Goal: Task Accomplishment & Management: Use online tool/utility

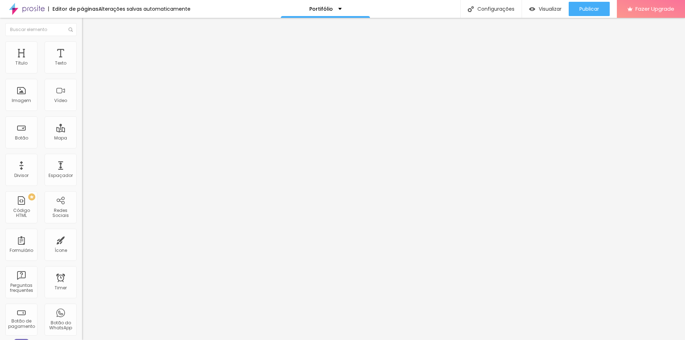
click at [88, 49] on span "Estilo" at bounding box center [93, 46] width 11 height 6
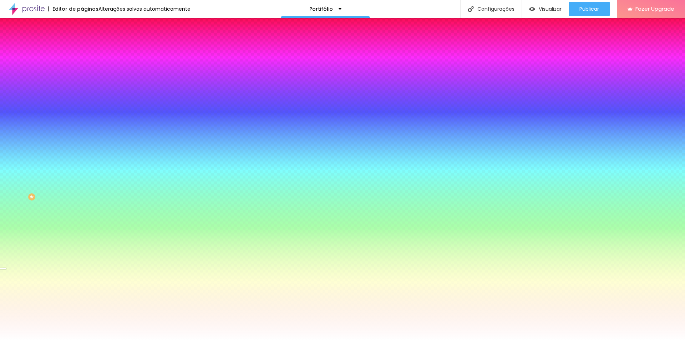
click at [82, 97] on div at bounding box center [123, 97] width 82 height 0
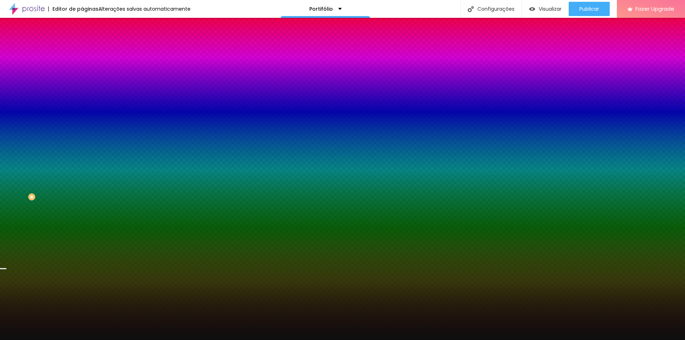
type input "#000000"
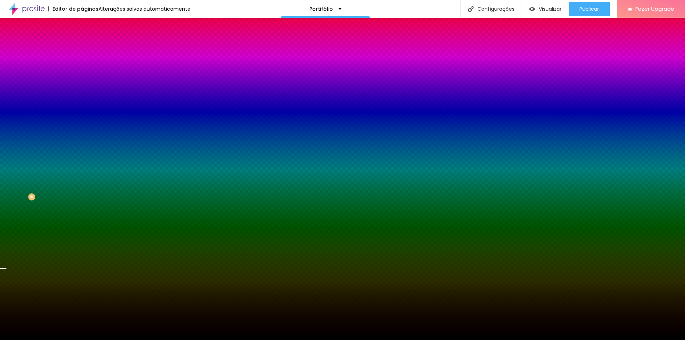
drag, startPoint x: 15, startPoint y: 173, endPoint x: 0, endPoint y: 208, distance: 37.9
click at [82, 208] on div "Editar Seção Conteúdo Estilo Avançado Imagem de fundo Trocar imagem Efeito da I…" at bounding box center [123, 179] width 82 height 322
click at [82, 265] on div "Editar Seção Conteúdo Estilo Avançado Imagem de fundo Trocar imagem Efeito da I…" at bounding box center [123, 179] width 82 height 322
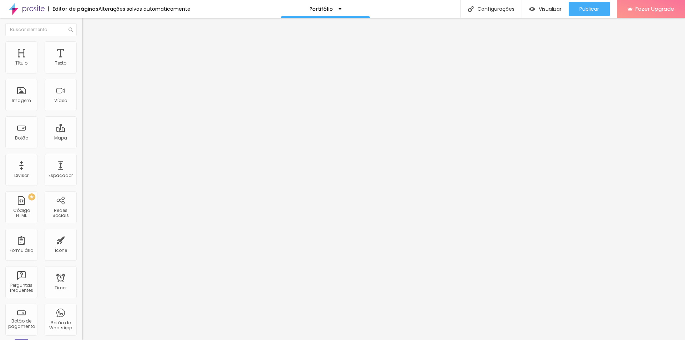
click at [82, 44] on img at bounding box center [85, 44] width 6 height 6
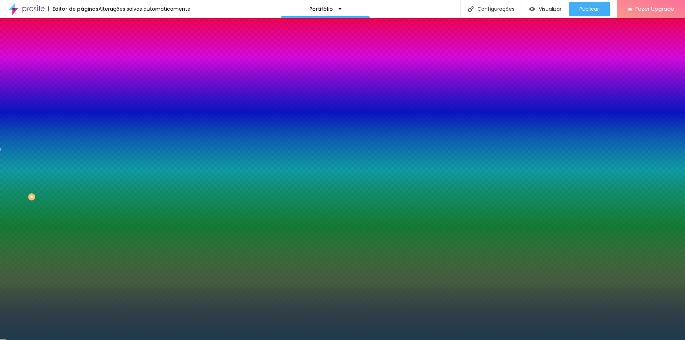
click at [82, 97] on div at bounding box center [123, 97] width 82 height 0
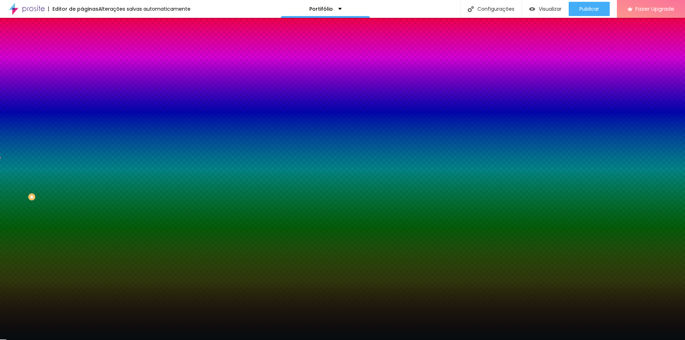
click at [37, 189] on div at bounding box center [342, 170] width 685 height 340
type input "#070E0F"
click at [36, 189] on div at bounding box center [342, 170] width 685 height 340
click at [82, 229] on div "Editar Seção Conteúdo Estilo Avançado Imagem de fundo Adicionar imagem Efeito d…" at bounding box center [123, 179] width 82 height 322
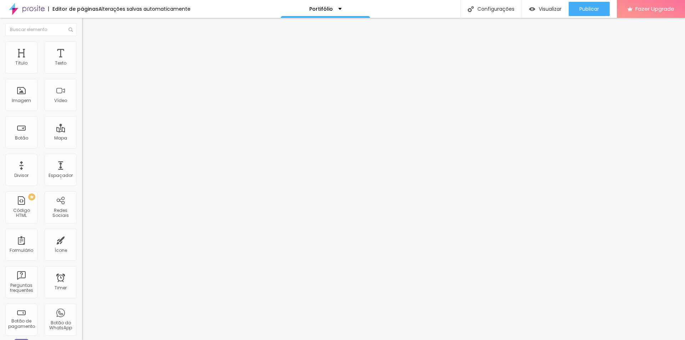
click at [88, 49] on span "Estilo" at bounding box center [93, 46] width 11 height 6
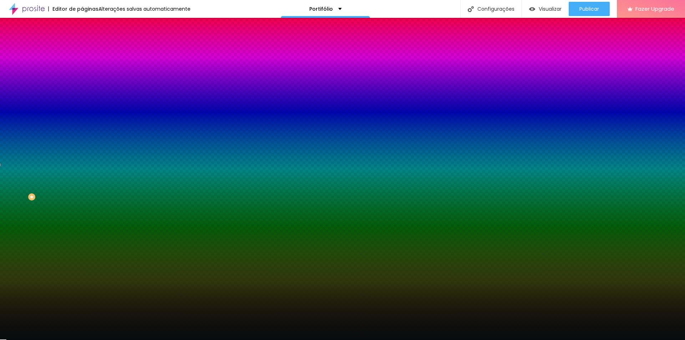
click at [82, 104] on input "#060D0E" at bounding box center [125, 100] width 86 height 7
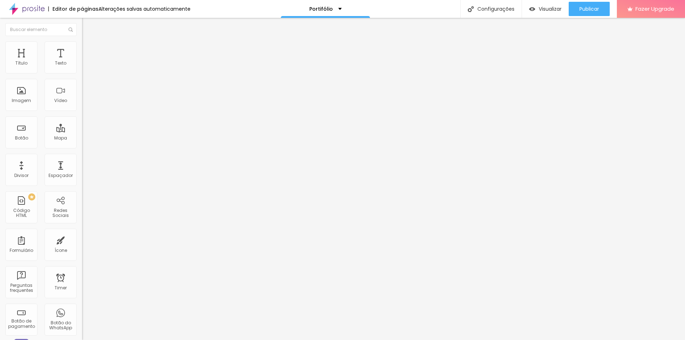
click at [82, 44] on img at bounding box center [85, 44] width 6 height 6
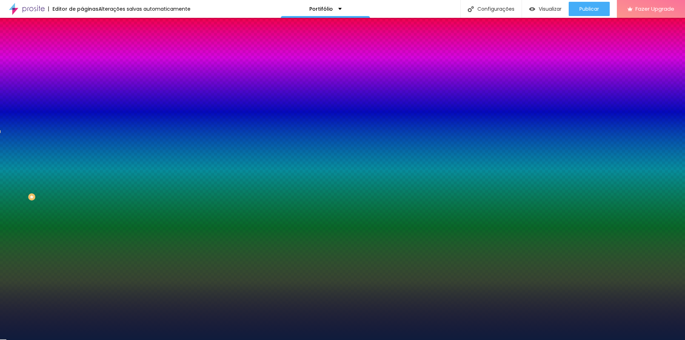
click at [82, 104] on input "#0F1C3C" at bounding box center [125, 100] width 86 height 7
paste input "60D0E"
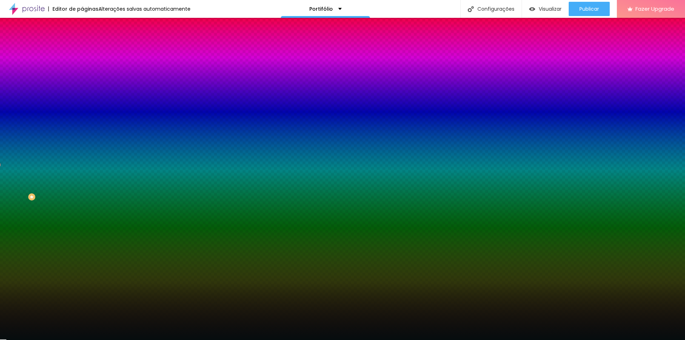
type input "#060D0E"
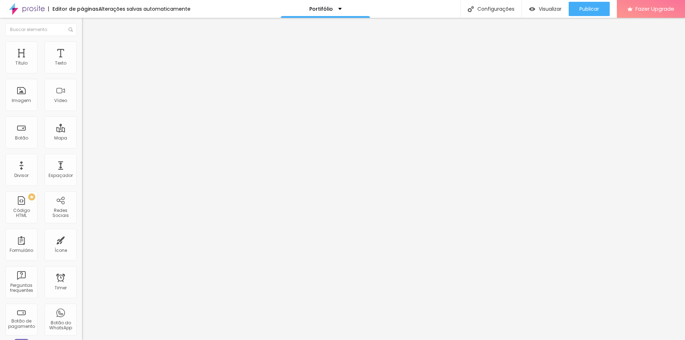
click at [82, 45] on img at bounding box center [85, 44] width 6 height 6
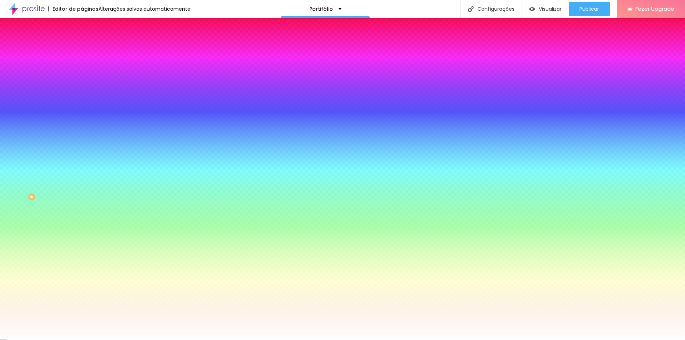
type input "61"
type input "64"
type input "81"
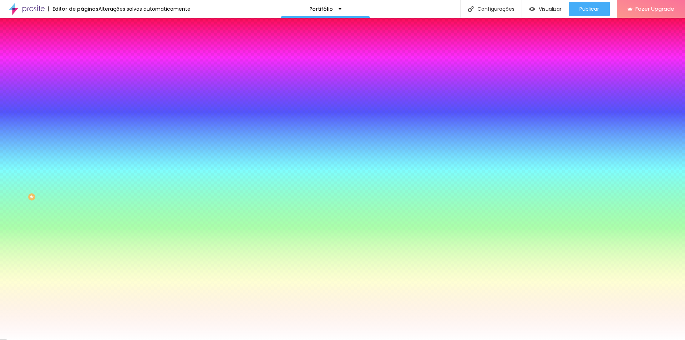
type input "81"
type input "125"
type input "146"
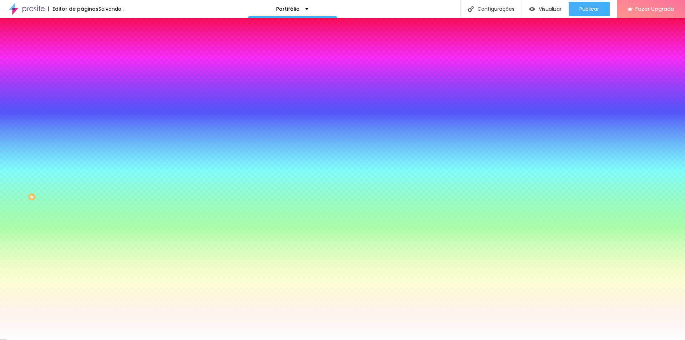
type input "158"
type input "163"
type input "166"
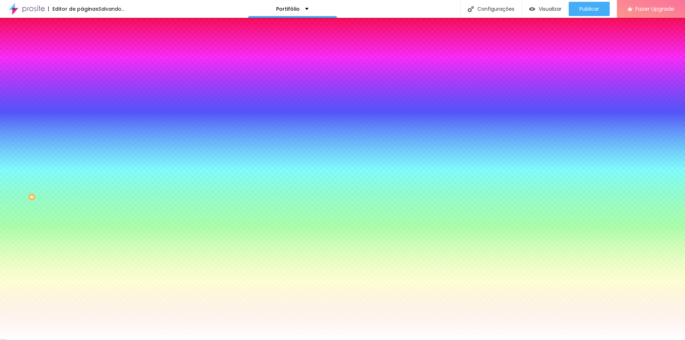
type input "166"
type input "168"
drag, startPoint x: 30, startPoint y: 86, endPoint x: 53, endPoint y: 88, distance: 23.6
click at [82, 158] on input "range" at bounding box center [105, 161] width 46 height 6
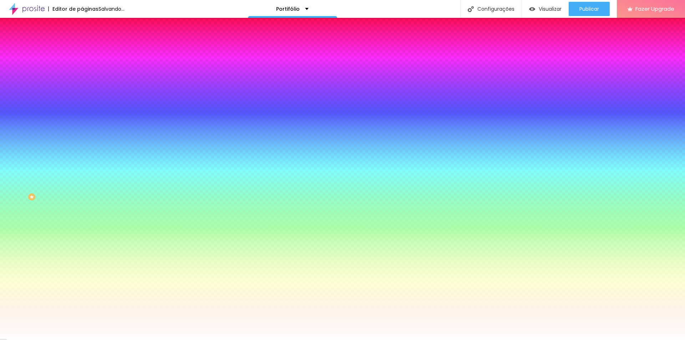
type input "160"
type input "94"
type input "91"
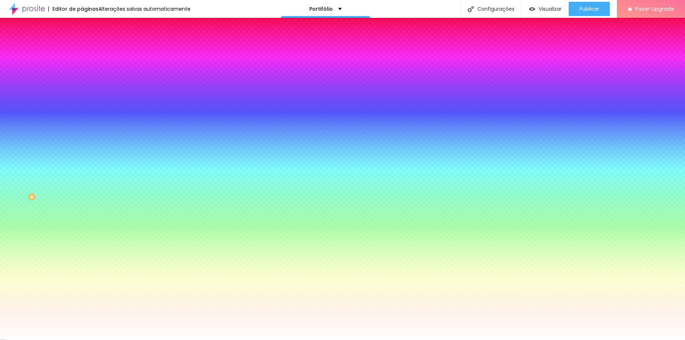
type input "91"
type input "89"
type input "87"
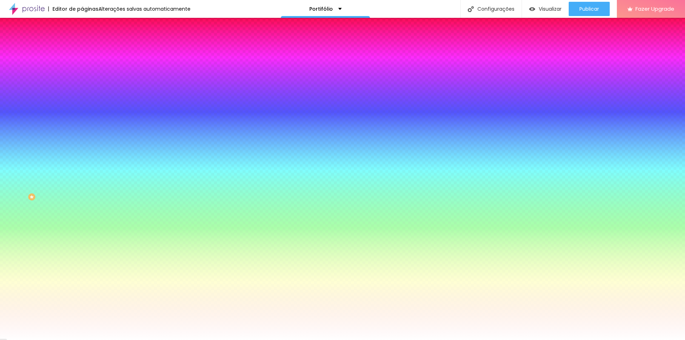
type input "86"
type input "81"
type input "76"
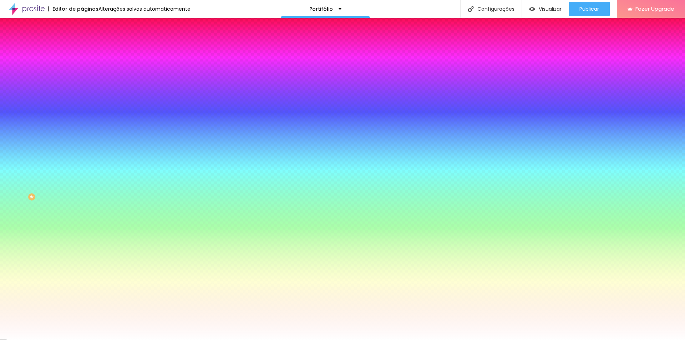
type input "76"
type input "69"
type input "66"
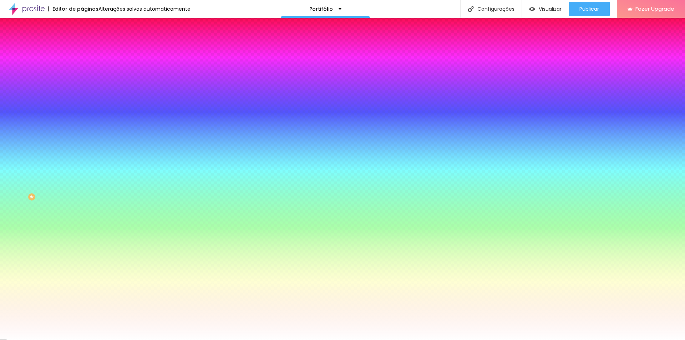
type input "63"
type input "59"
type input "56"
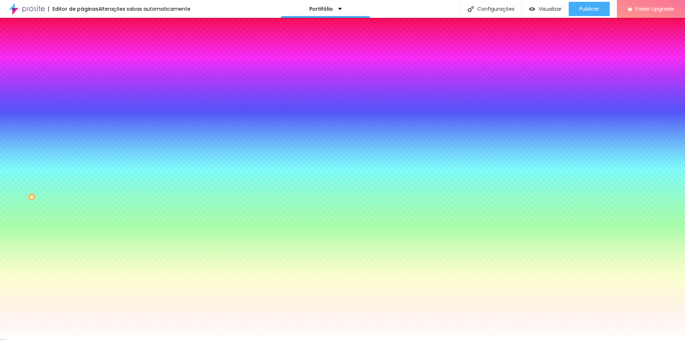
type input "56"
type input "51"
type input "48"
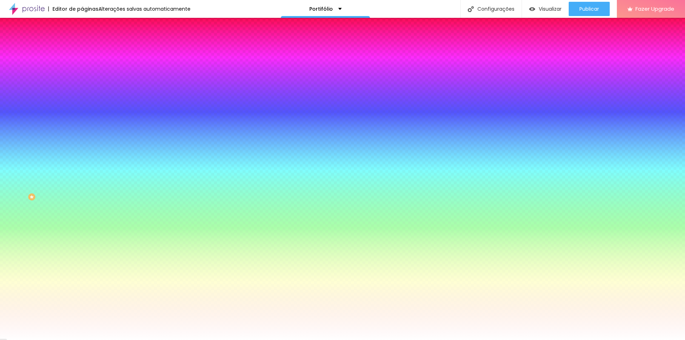
type input "46"
type input "41"
type input "38"
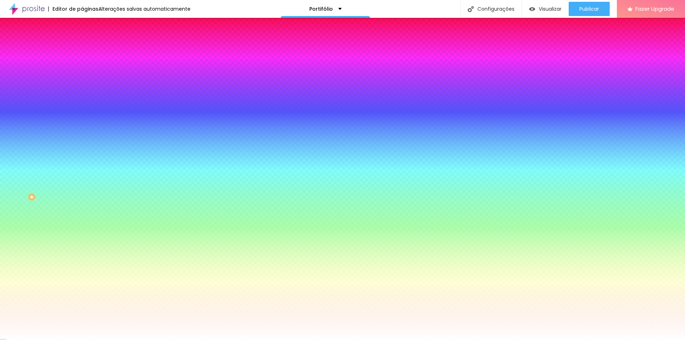
type input "38"
type input "31"
type input "25"
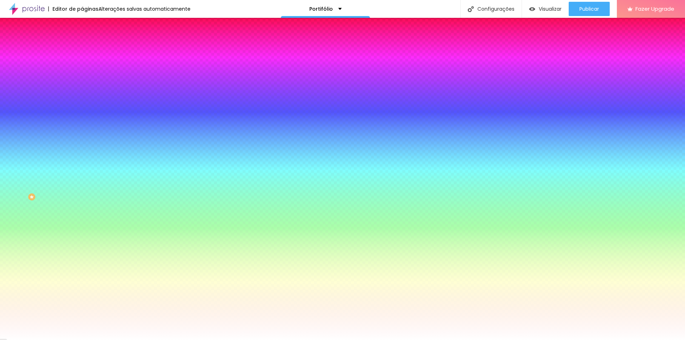
type input "15"
type input "11"
type input "7"
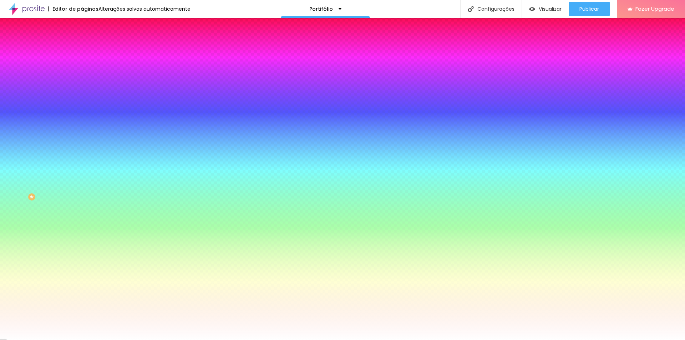
type input "7"
type input "3"
type input "0"
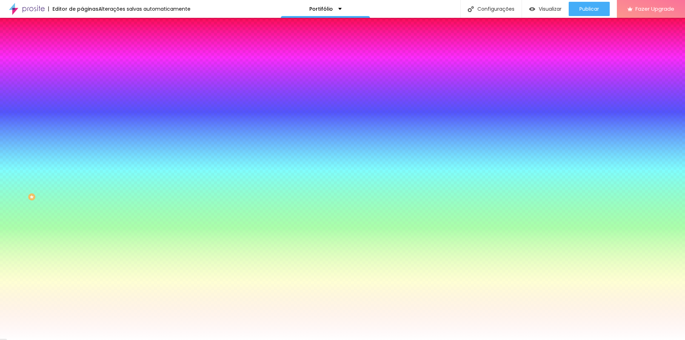
drag, startPoint x: 36, startPoint y: 88, endPoint x: 21, endPoint y: 88, distance: 15.7
click at [82, 158] on input "range" at bounding box center [105, 161] width 46 height 6
type input "3"
click at [82, 158] on input "range" at bounding box center [105, 161] width 46 height 6
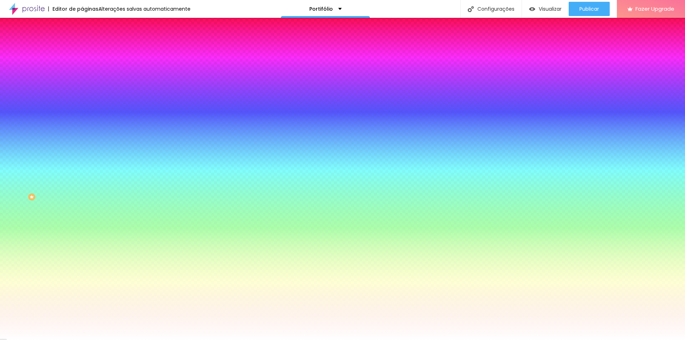
type input "18"
type input "30"
type input "49"
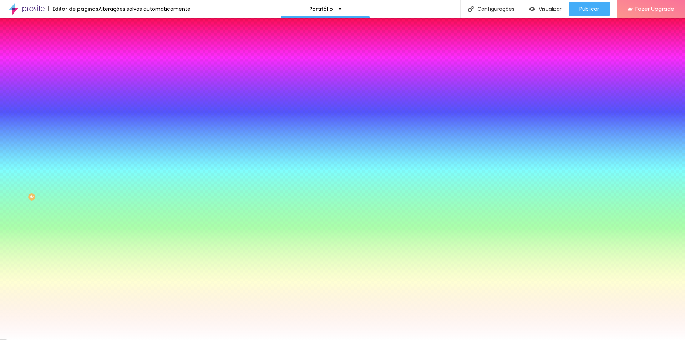
type input "49"
drag, startPoint x: 21, startPoint y: 88, endPoint x: 27, endPoint y: 88, distance: 6.8
type input "49"
click at [82, 158] on input "range" at bounding box center [105, 161] width 46 height 6
click at [88, 50] on span "Avançado" at bounding box center [100, 53] width 24 height 6
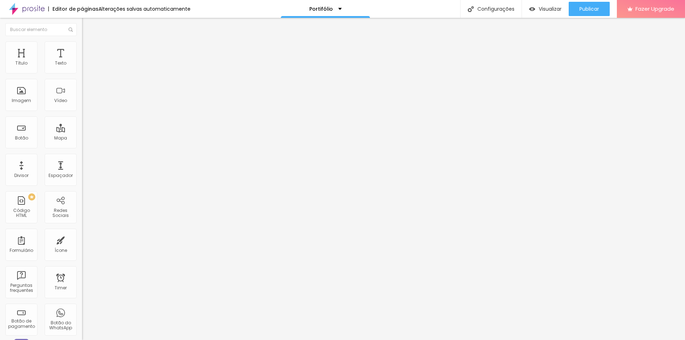
type input "15"
type input "20"
type input "40"
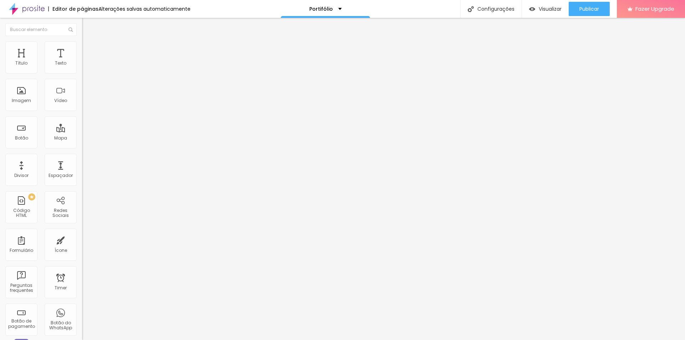
type input "40"
type input "45"
type input "50"
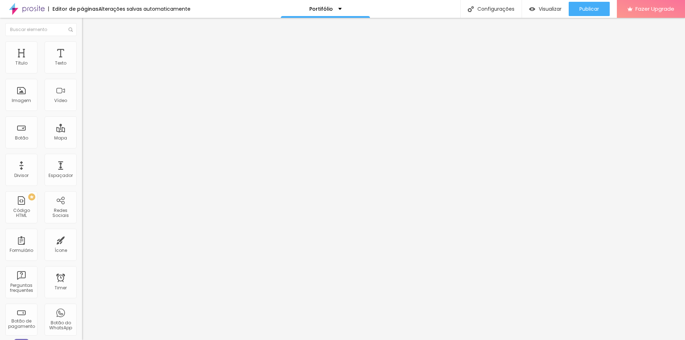
type input "45"
type input "40"
type input "35"
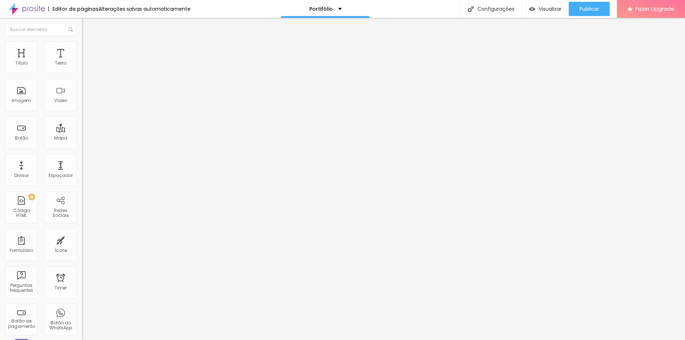
type input "35"
type input "30"
type input "25"
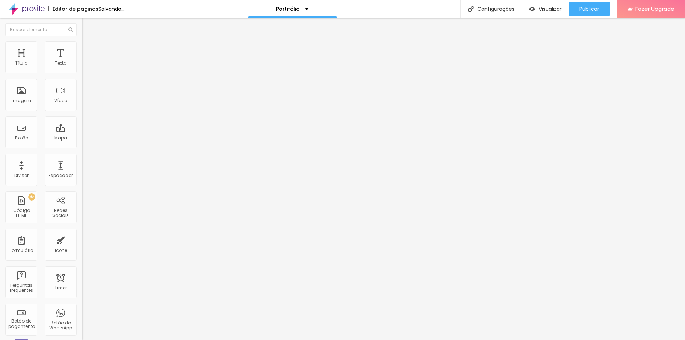
type input "20"
drag, startPoint x: 27, startPoint y: 71, endPoint x: 28, endPoint y: 76, distance: 4.5
click at [82, 138] on input "range" at bounding box center [105, 141] width 46 height 6
click at [82, 161] on input "text" at bounding box center [125, 164] width 86 height 7
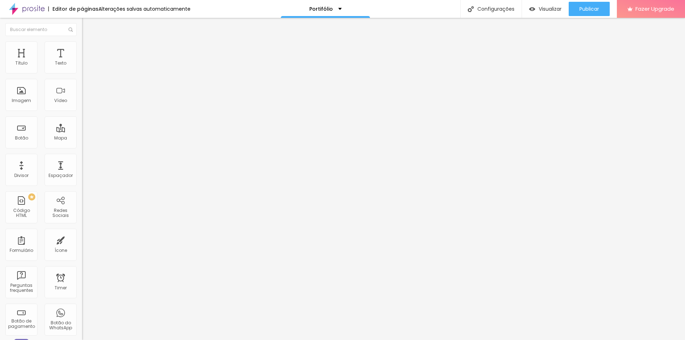
click at [82, 177] on div "Classes Html" at bounding box center [123, 179] width 82 height 4
click at [82, 181] on input "text" at bounding box center [125, 184] width 86 height 7
click at [82, 49] on li "Estilo" at bounding box center [123, 44] width 82 height 7
click at [82, 44] on img at bounding box center [85, 44] width 6 height 6
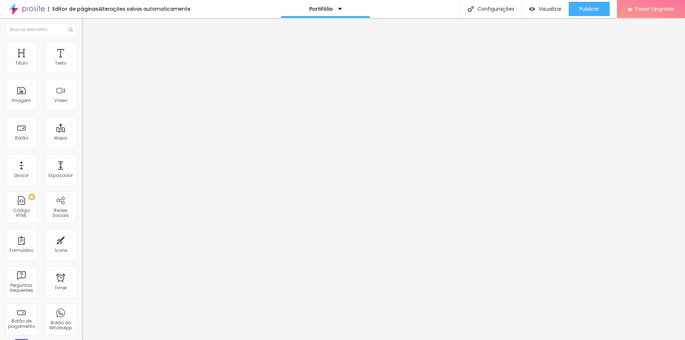
click at [82, 47] on li "Estilo" at bounding box center [123, 44] width 82 height 7
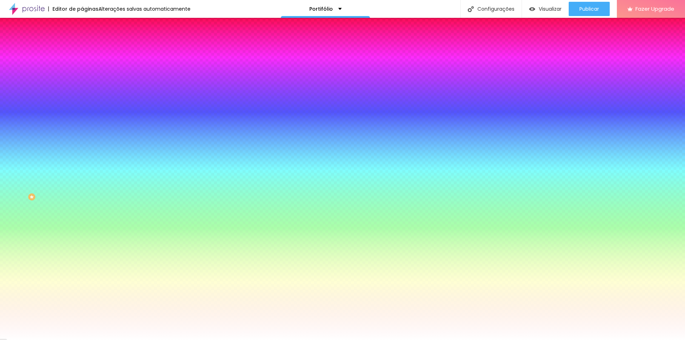
click at [82, 68] on div at bounding box center [123, 68] width 82 height 0
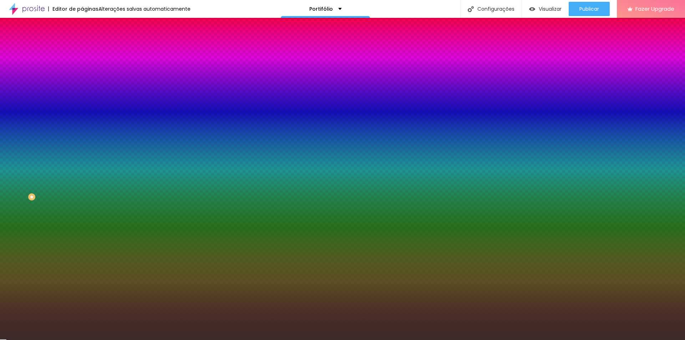
drag, startPoint x: 25, startPoint y: 121, endPoint x: 21, endPoint y: 121, distance: 4.7
click at [23, 122] on div at bounding box center [342, 170] width 685 height 340
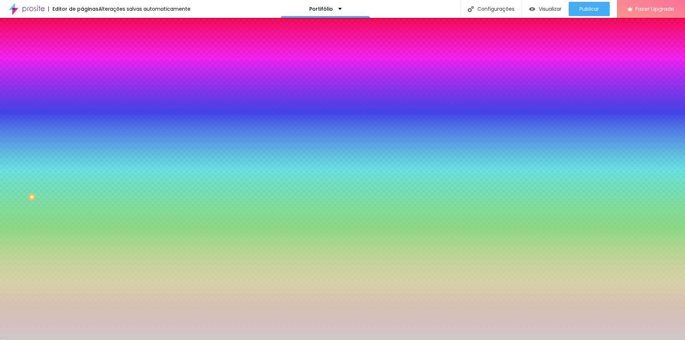
click at [29, 62] on div at bounding box center [29, 61] width 1 height 1
click at [13, 94] on div at bounding box center [342, 170] width 685 height 340
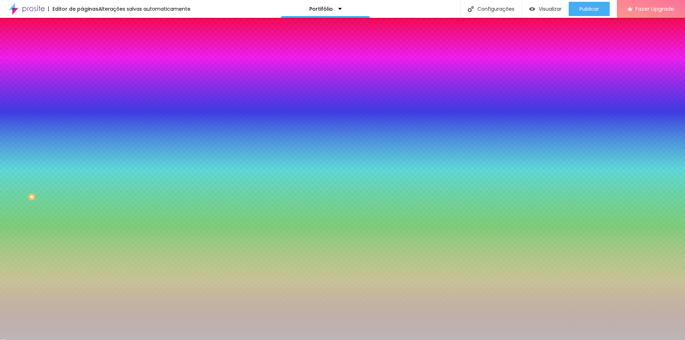
click at [25, 89] on div at bounding box center [25, 87] width 1 height 1
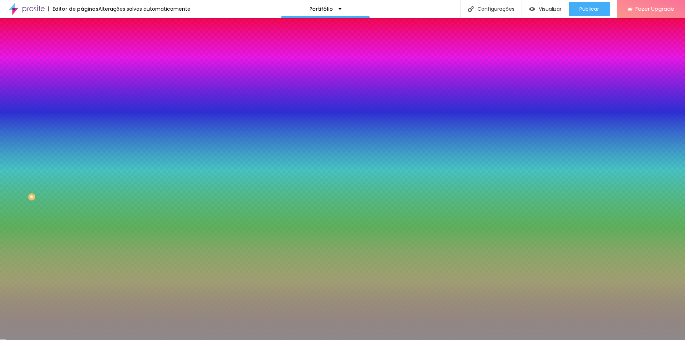
drag, startPoint x: 14, startPoint y: 97, endPoint x: 10, endPoint y: 104, distance: 7.7
click at [14, 151] on div at bounding box center [14, 151] width 1 height 1
drag, startPoint x: 10, startPoint y: 102, endPoint x: 11, endPoint y: 91, distance: 11.1
click at [82, 75] on div at bounding box center [123, 75] width 82 height 0
click at [82, 89] on div "Cor de fundo Voltar ao padrão #8D8D8D 49 Borda arredondada" at bounding box center [123, 116] width 82 height 121
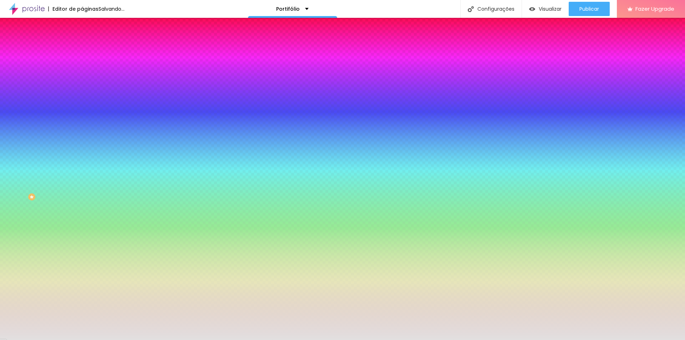
click at [82, 68] on div at bounding box center [123, 68] width 82 height 0
click at [12, 85] on div at bounding box center [342, 170] width 685 height 340
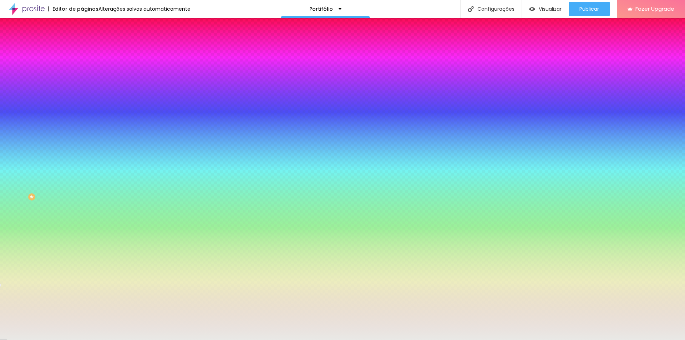
click at [66, 127] on div at bounding box center [342, 170] width 685 height 340
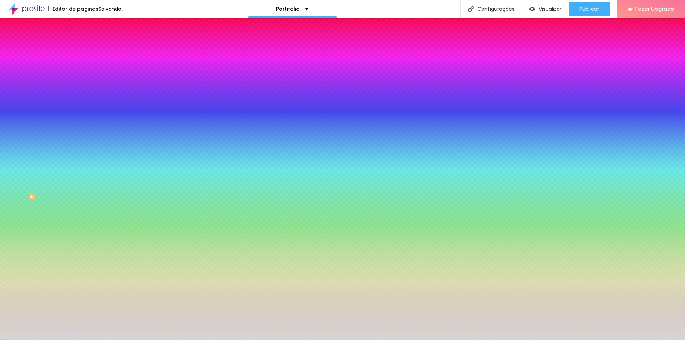
drag, startPoint x: 12, startPoint y: 85, endPoint x: 11, endPoint y: 89, distance: 4.0
click at [4, 55] on div at bounding box center [2, 54] width 1 height 1
click at [62, 130] on div at bounding box center [342, 170] width 685 height 340
click at [62, 129] on div at bounding box center [342, 170] width 685 height 340
click at [65, 120] on div at bounding box center [342, 170] width 685 height 340
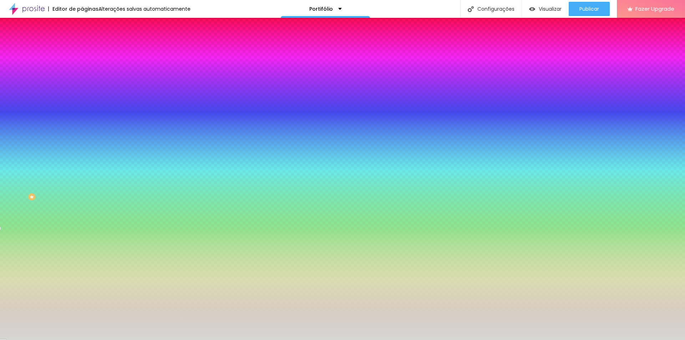
click at [62, 125] on div at bounding box center [342, 170] width 685 height 340
click at [62, 128] on div at bounding box center [342, 170] width 685 height 340
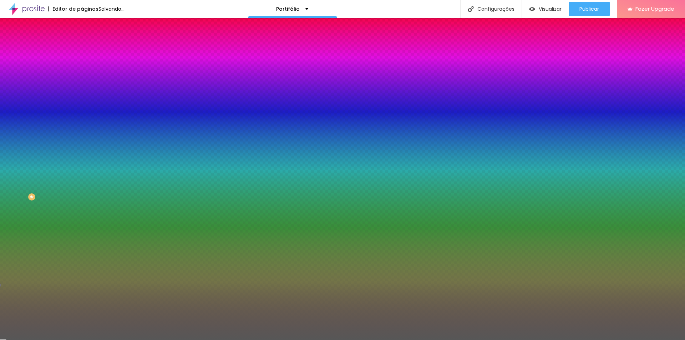
type input "#525252"
drag, startPoint x: 12, startPoint y: 90, endPoint x: 5, endPoint y: 117, distance: 28.7
click at [82, 117] on div "Editar Coluna Conteúdo Estilo Avançado Cor de fundo Voltar ao padrão #525252 49…" at bounding box center [123, 179] width 82 height 322
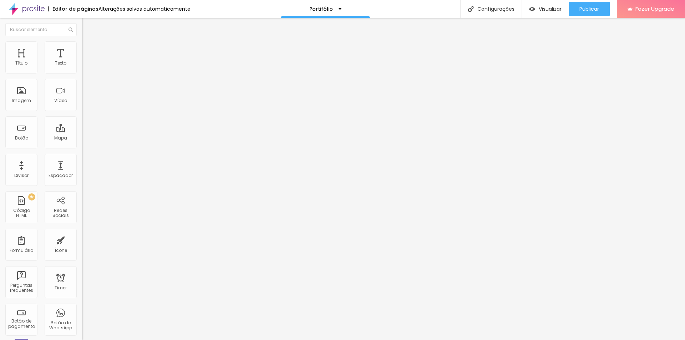
click at [88, 48] on span "Avançado" at bounding box center [100, 46] width 24 height 6
click at [82, 49] on ul "Estilo Avançado" at bounding box center [123, 41] width 82 height 14
click at [82, 41] on img at bounding box center [85, 37] width 6 height 6
click at [82, 47] on ul "Conteúdo Estilo Avançado" at bounding box center [123, 44] width 82 height 21
click at [88, 49] on span "Estilo" at bounding box center [93, 46] width 11 height 6
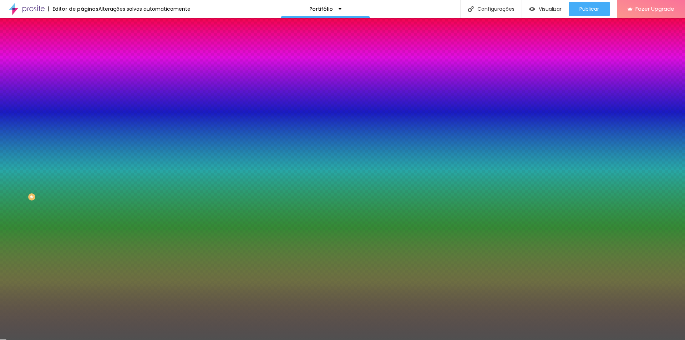
click at [82, 68] on div at bounding box center [123, 68] width 82 height 0
drag, startPoint x: 72, startPoint y: 125, endPoint x: 70, endPoint y: 106, distance: 19.1
click at [70, 106] on div at bounding box center [342, 170] width 685 height 340
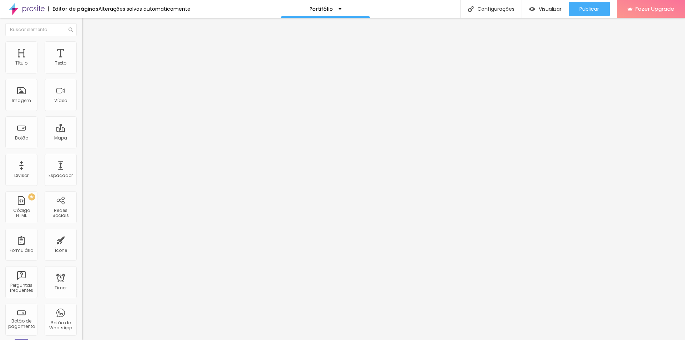
click at [82, 131] on input "range" at bounding box center [105, 134] width 46 height 6
type input "17"
type input "18"
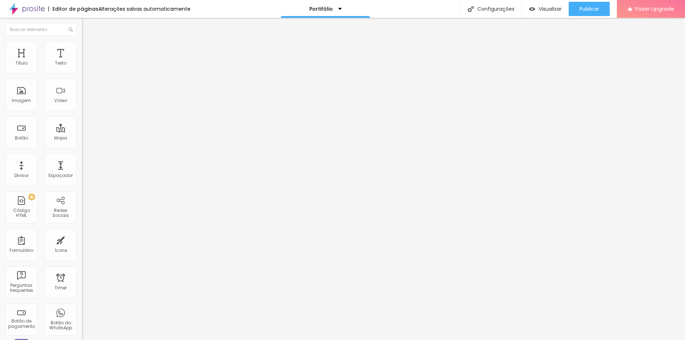
type input "19"
type input "22"
type input "24"
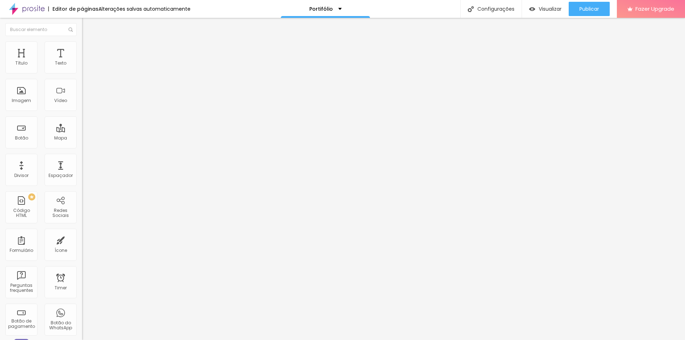
type input "24"
type input "25"
type input "26"
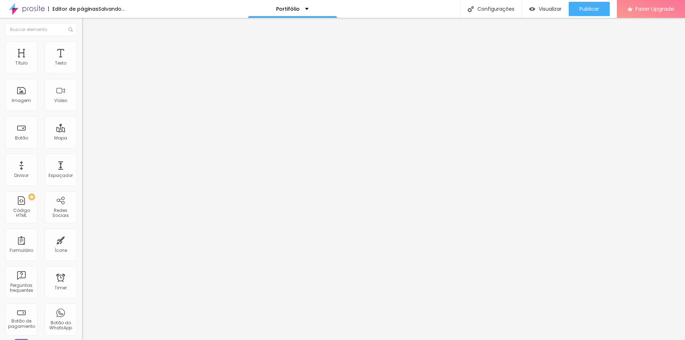
type input "27"
type input "29"
type input "32"
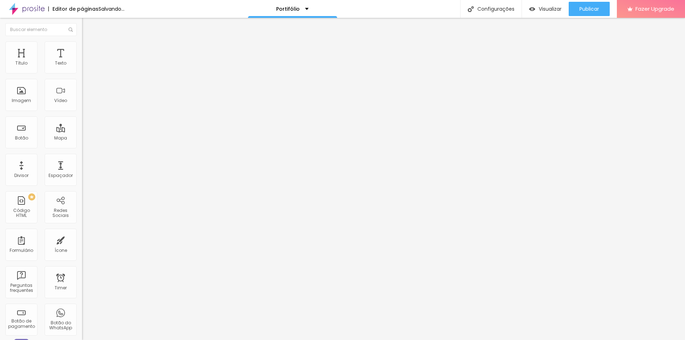
type input "32"
drag, startPoint x: 30, startPoint y: 68, endPoint x: 83, endPoint y: 71, distance: 52.9
type input "32"
click at [83, 131] on input "range" at bounding box center [105, 134] width 46 height 6
click at [82, 138] on div "Editar Texto Estilo Avançado 32 Tamanho do texto 0 Espaço entre letras 1.3 Altu…" at bounding box center [123, 179] width 82 height 322
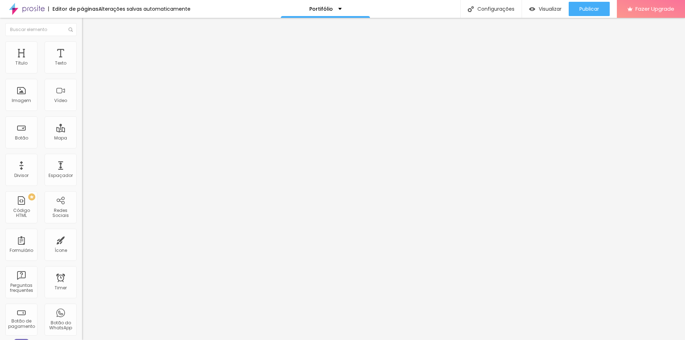
click at [82, 49] on ul "Estilo Avançado" at bounding box center [123, 41] width 82 height 14
click at [82, 49] on li "Avançado" at bounding box center [123, 44] width 82 height 7
click at [82, 112] on span "16:9 Cinema" at bounding box center [95, 109] width 27 height 6
click at [82, 122] on div "Padrão 4:3" at bounding box center [123, 120] width 82 height 4
click at [82, 116] on span "Cinema" at bounding box center [91, 113] width 18 height 6
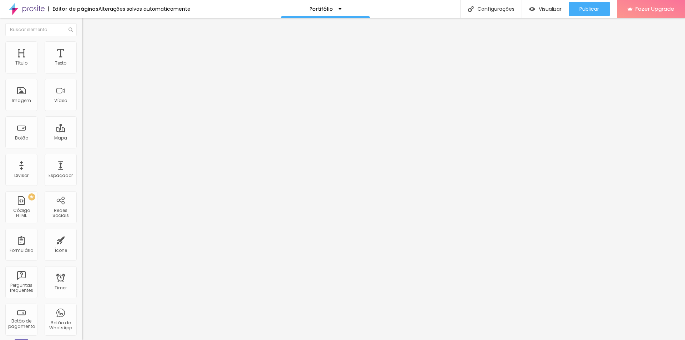
click at [82, 127] on span "Quadrado" at bounding box center [93, 124] width 23 height 6
click at [82, 131] on span "Original" at bounding box center [90, 128] width 17 height 6
click at [82, 125] on span "Quadrado" at bounding box center [93, 121] width 23 height 6
click at [82, 120] on div "Padrão 4:3" at bounding box center [123, 117] width 82 height 4
click at [82, 112] on span "16:9 Cinema" at bounding box center [95, 109] width 27 height 6
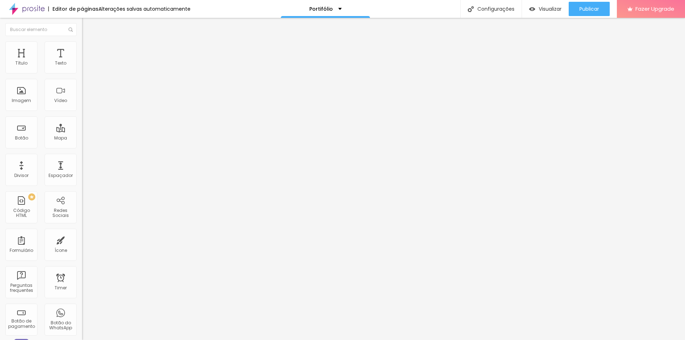
click at [82, 123] on span "Padrão" at bounding box center [90, 120] width 16 height 6
click at [82, 115] on div "Cinema 16:9" at bounding box center [123, 113] width 82 height 4
click at [82, 44] on img at bounding box center [85, 44] width 6 height 6
click at [82, 157] on input "range" at bounding box center [105, 160] width 46 height 6
type input "7"
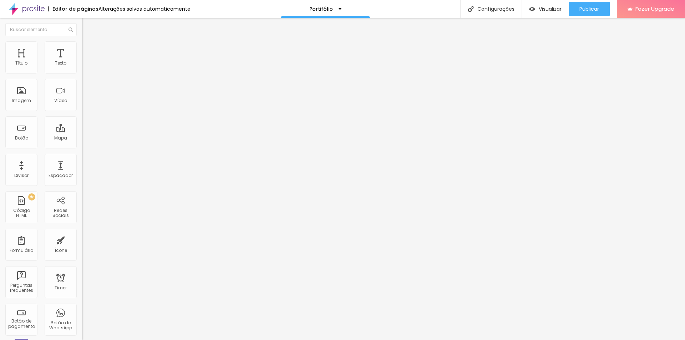
type input "7"
type input "11"
type input "13"
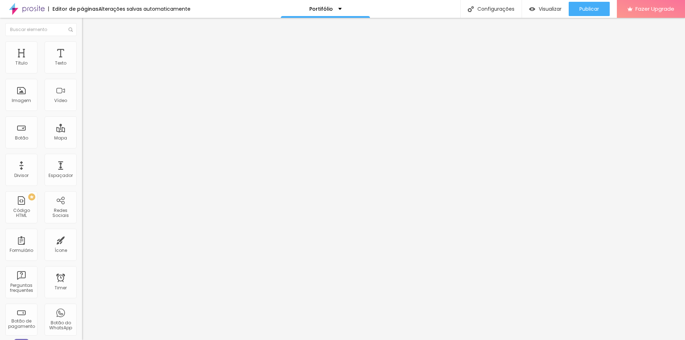
type input "28"
type input "36"
type input "44"
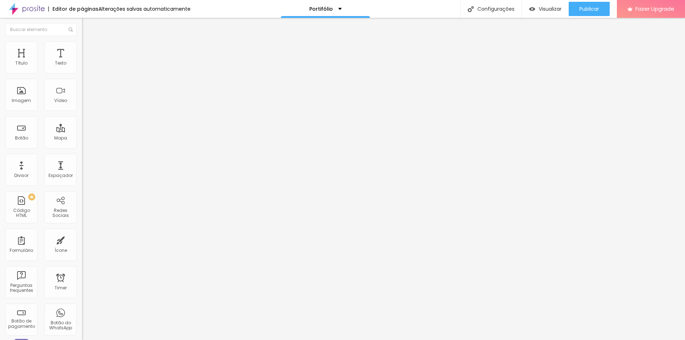
type input "44"
type input "51"
type input "56"
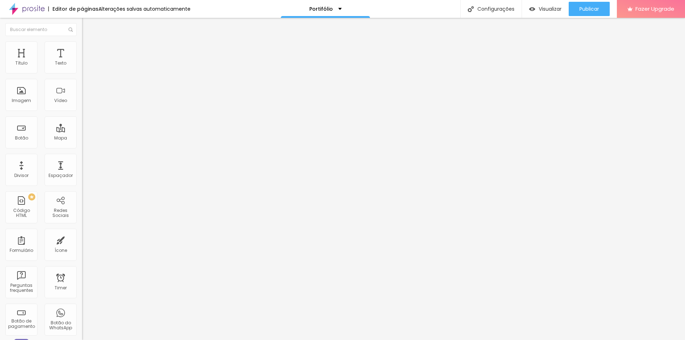
type input "58"
type input "59"
type input "56"
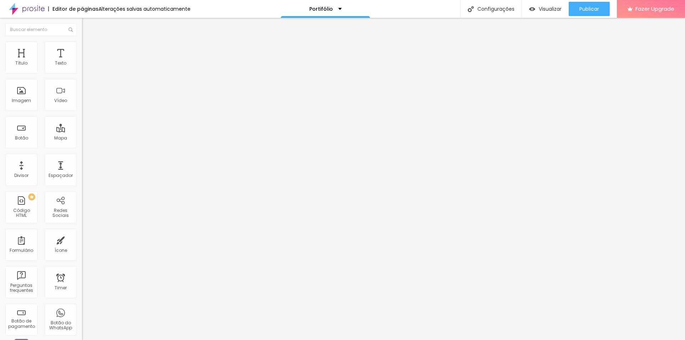
type input "56"
type input "8"
drag, startPoint x: 18, startPoint y: 90, endPoint x: 13, endPoint y: 90, distance: 5.0
click at [82, 157] on input "range" at bounding box center [105, 160] width 46 height 6
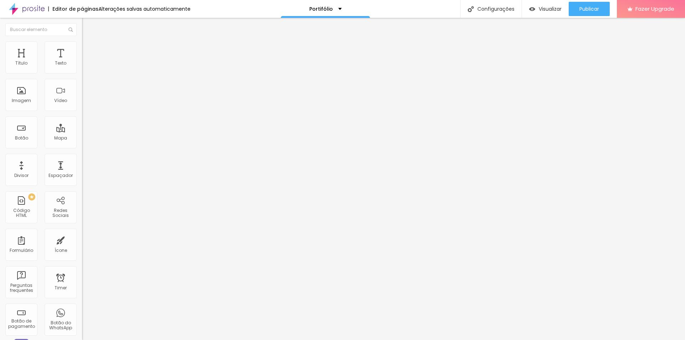
type input "0"
click at [82, 90] on div "Tamanho 100 px % 0 Borda arredondada Sombra DESATIVADO Voltar ao padrão" at bounding box center [123, 127] width 82 height 143
click at [82, 49] on li "Avançado" at bounding box center [123, 52] width 82 height 7
type input "13"
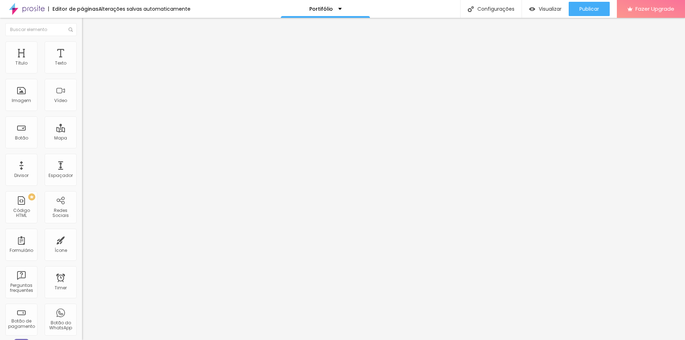
type input "13"
type input "25"
type input "27"
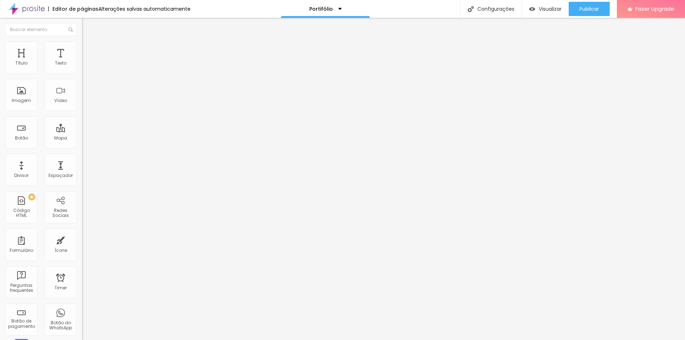
type input "30"
type input "33"
type input "35"
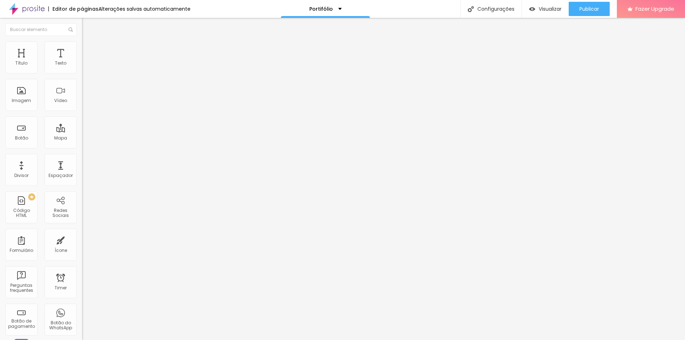
type input "35"
type input "36"
type input "38"
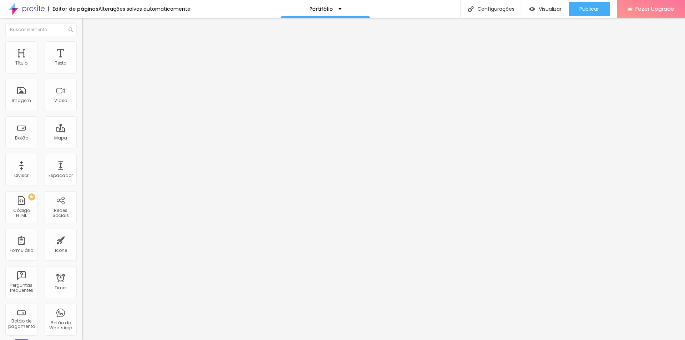
type input "39"
type input "40"
type input "41"
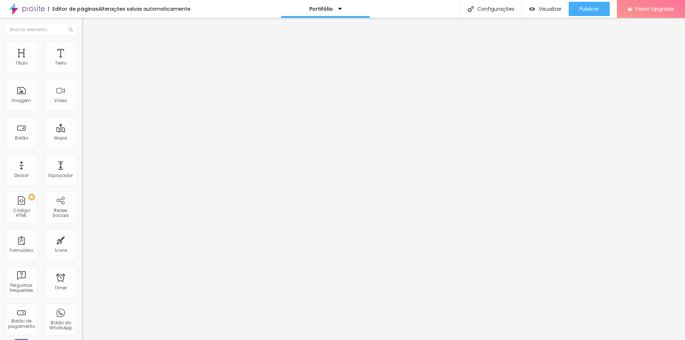
type input "41"
type input "44"
type input "49"
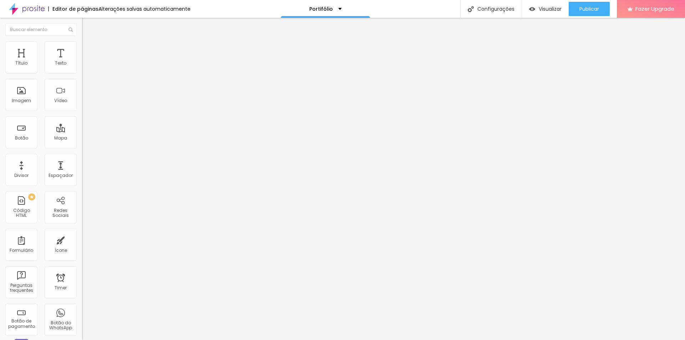
type input "52"
drag, startPoint x: 27, startPoint y: 70, endPoint x: 40, endPoint y: 69, distance: 12.2
type input "53"
click at [82, 138] on input "range" at bounding box center [105, 141] width 46 height 6
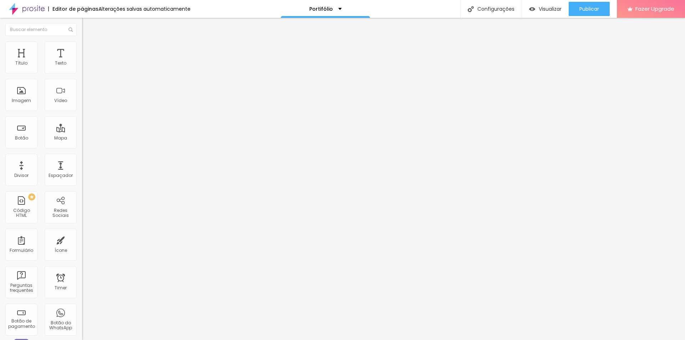
type input "53"
click at [82, 138] on input "range" at bounding box center [105, 141] width 46 height 6
click at [82, 112] on span "4:3 Padrão" at bounding box center [94, 109] width 24 height 6
click at [82, 116] on span "Cinema" at bounding box center [91, 113] width 18 height 6
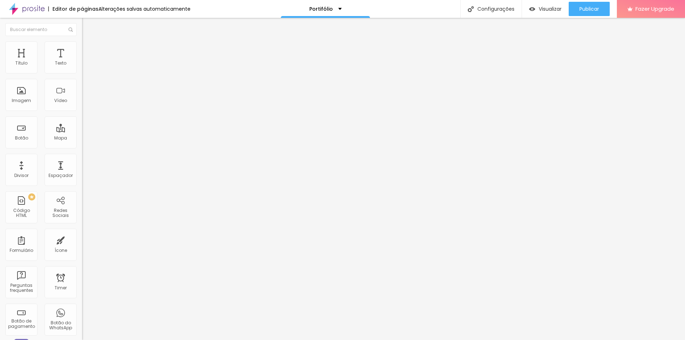
click at [82, 47] on li "Estilo" at bounding box center [123, 44] width 82 height 7
click at [88, 50] on span "Avançado" at bounding box center [100, 53] width 24 height 6
click at [82, 138] on input "range" at bounding box center [105, 141] width 46 height 6
type input "51"
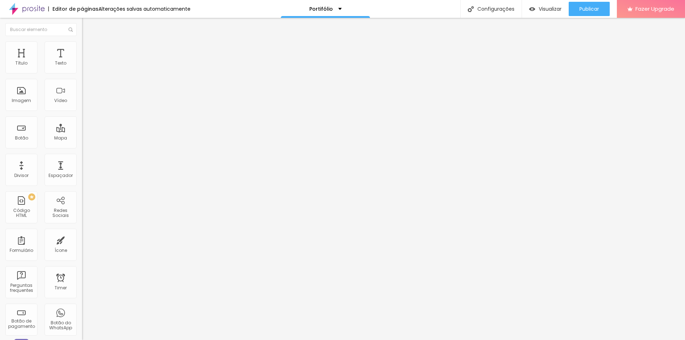
type input "50"
type input "49"
type input "48"
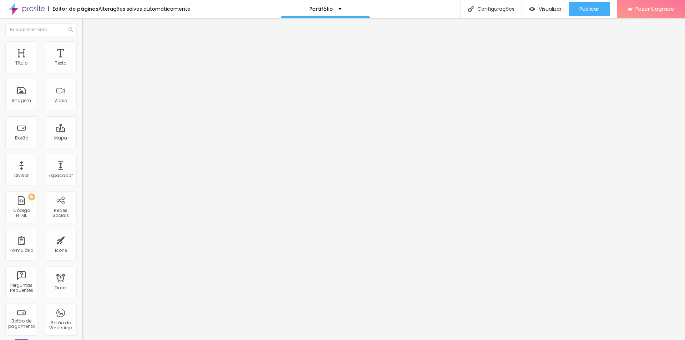
type input "48"
type input "47"
type input "40"
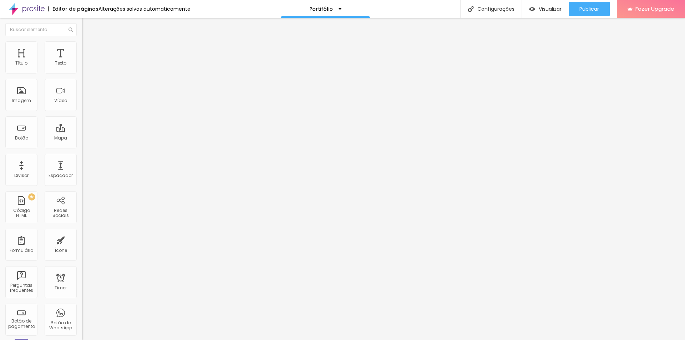
type input "39"
type input "38"
type input "37"
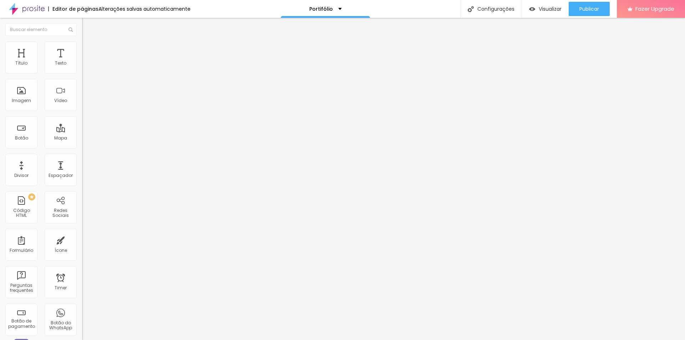
type input "37"
type input "35"
drag, startPoint x: 39, startPoint y: 71, endPoint x: 26, endPoint y: 73, distance: 12.9
click at [82, 138] on input "range" at bounding box center [105, 141] width 46 height 6
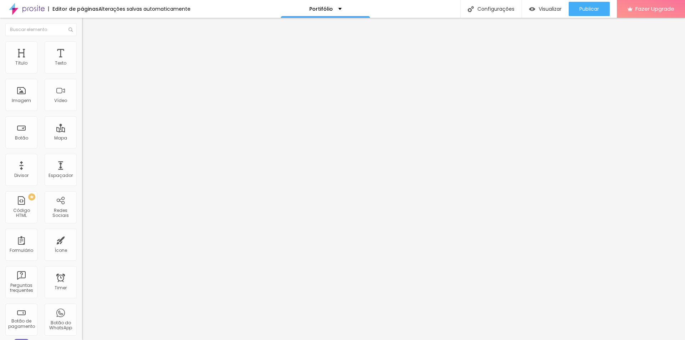
click at [82, 138] on div at bounding box center [123, 141] width 82 height 6
click at [82, 50] on ul "Conteúdo Estilo Avançado" at bounding box center [123, 44] width 82 height 21
click at [88, 48] on span "Estilo" at bounding box center [93, 46] width 11 height 6
click at [88, 50] on span "Avançado" at bounding box center [100, 53] width 24 height 6
drag, startPoint x: 21, startPoint y: 71, endPoint x: 27, endPoint y: 71, distance: 6.8
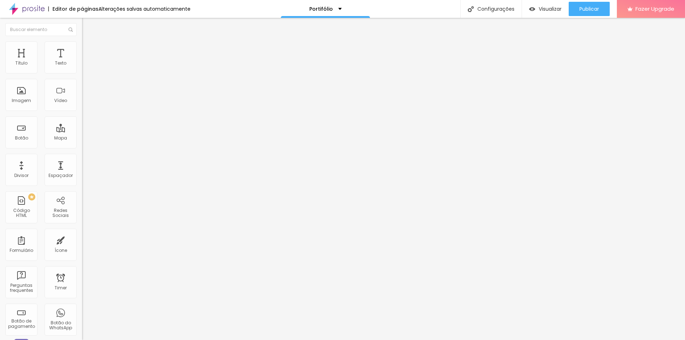
click at [82, 138] on input "range" at bounding box center [105, 141] width 46 height 6
click at [590, 11] on span "Publicar" at bounding box center [589, 9] width 20 height 6
click at [550, 13] on div "Visualizar" at bounding box center [539, 9] width 32 height 14
